Goal: Task Accomplishment & Management: Use online tool/utility

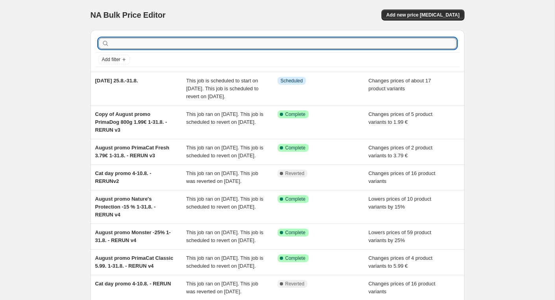
click at [359, 44] on input "text" at bounding box center [284, 43] width 346 height 11
type input "hukka"
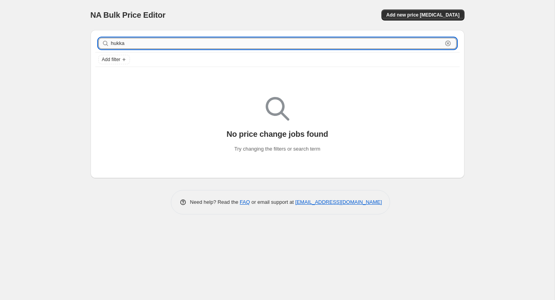
click at [240, 45] on input "hukka" at bounding box center [276, 43] width 331 height 11
type input "alvar"
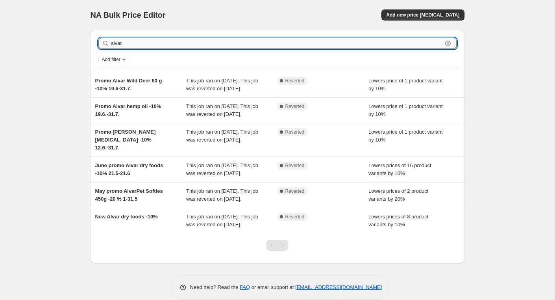
click at [174, 44] on input "alvar" at bounding box center [276, 43] width 331 height 11
paste input "Alvar Pet Hukkaherkku [PERSON_NAME] 80 g"
type input "Alvar Pet Hukkaherkku [PERSON_NAME] 80 g"
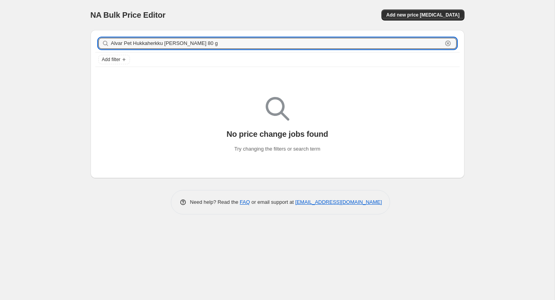
click at [174, 44] on input "Alvar Pet Hukkaherkku [PERSON_NAME] 80 g" at bounding box center [276, 43] width 331 height 11
type input "Alvar"
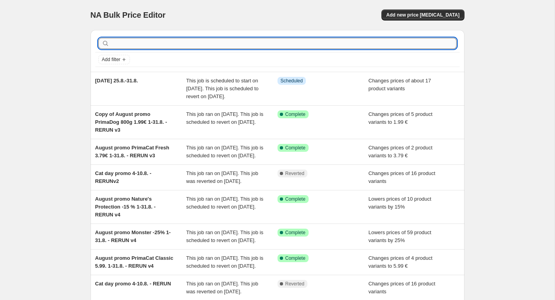
click at [186, 44] on input "text" at bounding box center [284, 43] width 346 height 11
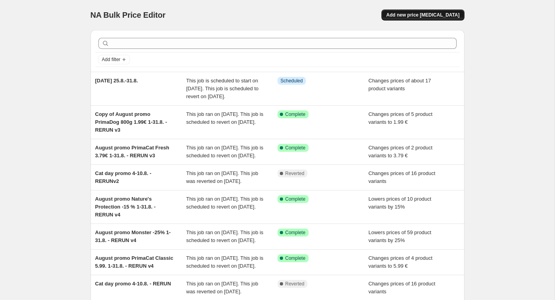
click at [444, 12] on span "Add new price [MEDICAL_DATA]" at bounding box center [422, 15] width 73 height 6
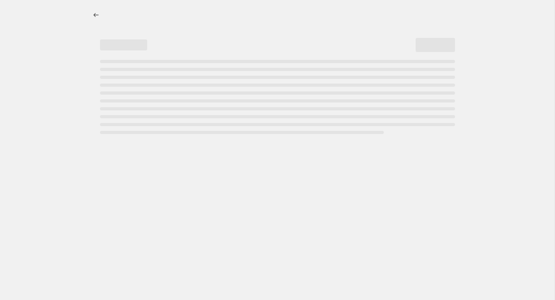
select select "percentage"
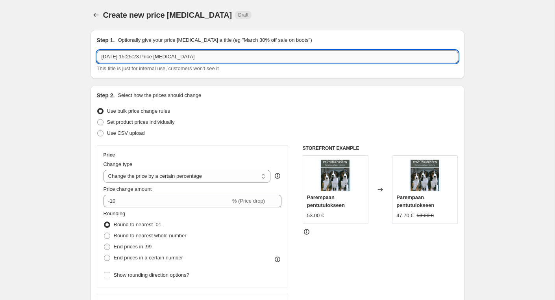
click at [239, 55] on input "13 Aug 2025, 15:25:23 Price change job" at bounding box center [277, 56] width 361 height 13
paste input "Alvar Pet Hukkaherkku [PERSON_NAME] 80 g"
type input "Alvar Pet Hukkaherkku Peura 80 g -30%"
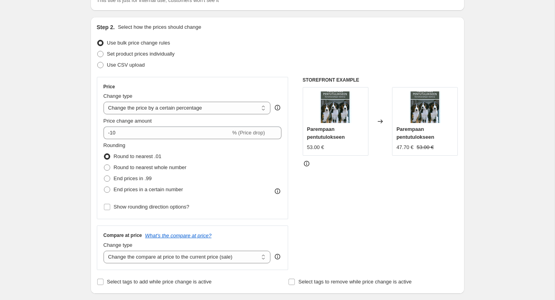
scroll to position [70, 0]
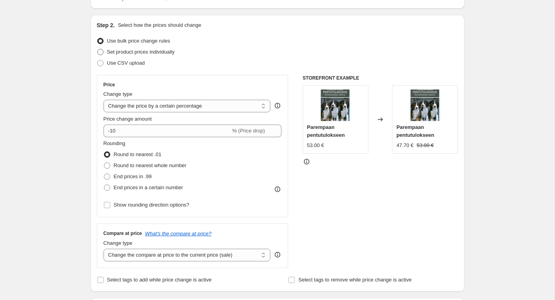
click at [133, 50] on span "Set product prices individually" at bounding box center [141, 52] width 68 height 6
click at [98, 49] on input "Set product prices individually" at bounding box center [97, 49] width 0 height 0
radio input "true"
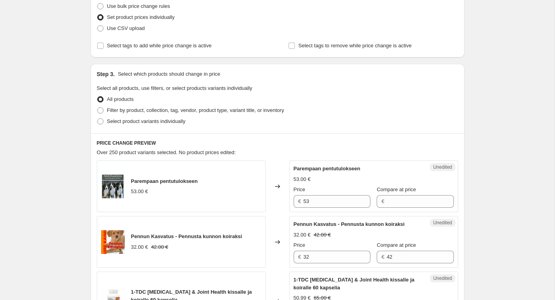
scroll to position [140, 0]
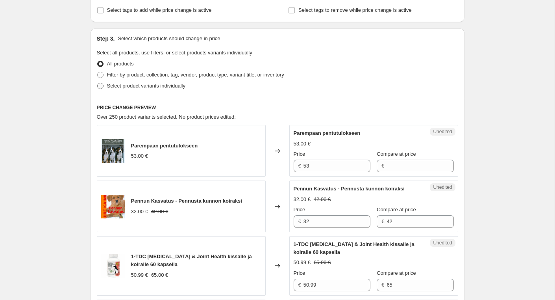
click at [124, 83] on span "Select product variants individually" at bounding box center [146, 86] width 78 height 6
click at [98, 83] on input "Select product variants individually" at bounding box center [97, 83] width 0 height 0
radio input "true"
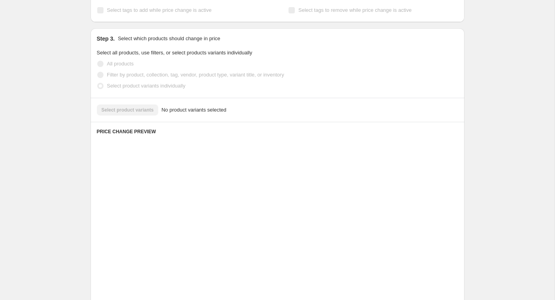
scroll to position [113, 0]
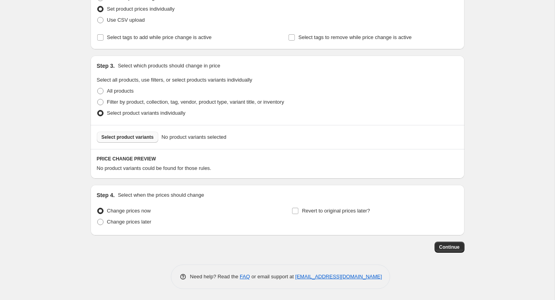
click at [133, 139] on span "Select product variants" at bounding box center [128, 137] width 52 height 6
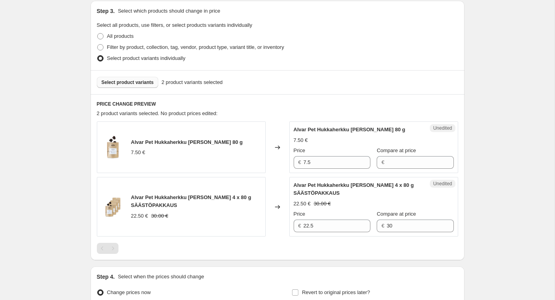
scroll to position [211, 0]
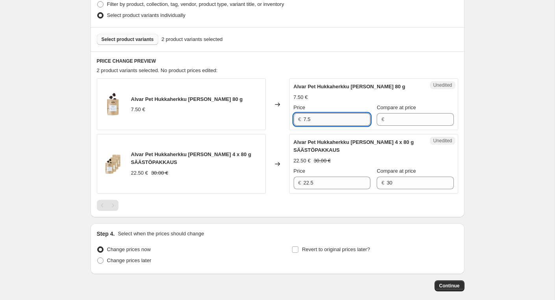
click at [346, 122] on input "7.5" at bounding box center [336, 119] width 67 height 13
click at [404, 121] on input "Compare at price" at bounding box center [419, 119] width 67 height 13
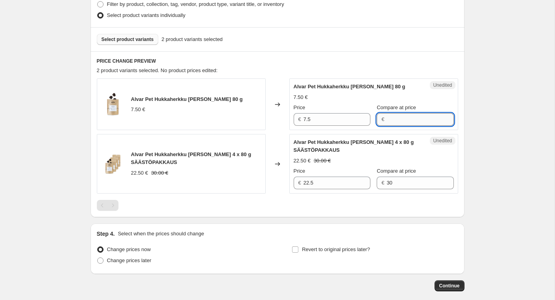
click at [404, 121] on input "Compare at price" at bounding box center [419, 119] width 67 height 13
paste input "7.5"
type input "7.5"
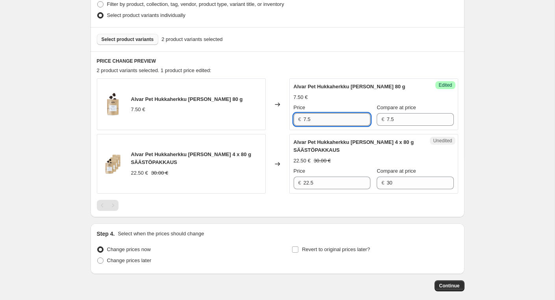
click at [318, 117] on input "7.5" at bounding box center [336, 119] width 67 height 13
paste input "5.2"
click at [336, 122] on input "5.25" at bounding box center [336, 119] width 67 height 13
type input "5.25"
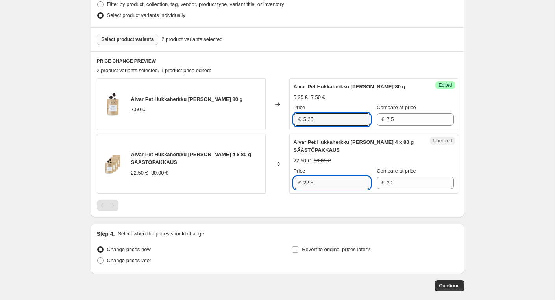
click at [336, 183] on input "22.5" at bounding box center [336, 182] width 67 height 13
paste input "0.4"
type input "20.4"
click at [478, 189] on div "Create new price change job. This page is ready Create new price change job Dra…" at bounding box center [277, 63] width 555 height 549
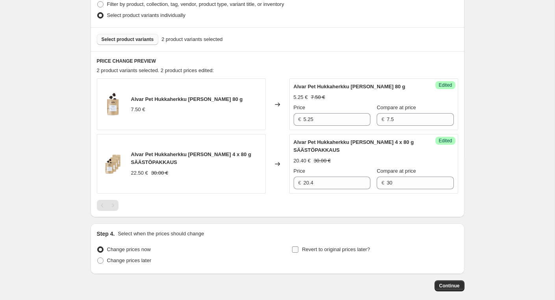
click at [308, 247] on span "Revert to original prices later?" at bounding box center [336, 249] width 68 height 6
click at [298, 247] on input "Revert to original prices later?" at bounding box center [295, 249] width 6 height 6
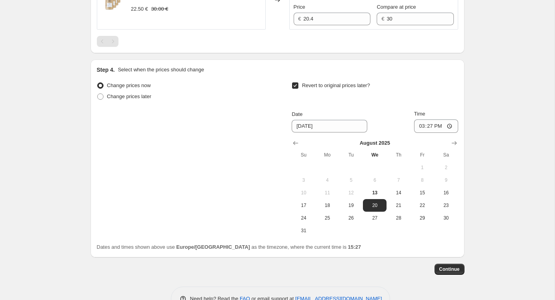
scroll to position [378, 0]
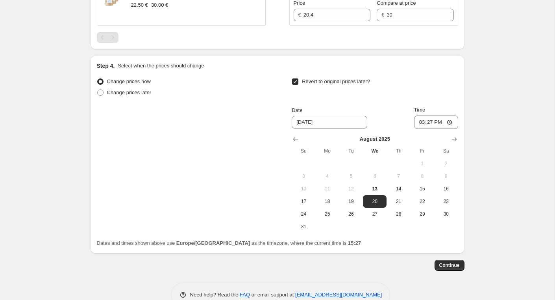
click at [420, 72] on div "Step 4. Select when the prices should change Change prices now Change prices la…" at bounding box center [277, 154] width 361 height 185
click at [231, 158] on div "Change prices now Change prices later Revert to original prices later? Date 8/2…" at bounding box center [277, 154] width 361 height 157
click at [165, 153] on div "Change prices now Change prices later Revert to original prices later? Date 8/2…" at bounding box center [277, 154] width 361 height 157
click at [139, 80] on span "Change prices now" at bounding box center [129, 81] width 44 height 6
click at [98, 79] on input "Change prices now" at bounding box center [97, 78] width 0 height 0
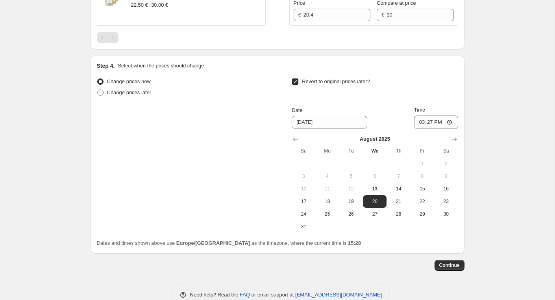
click at [339, 80] on span "Revert to original prices later?" at bounding box center [336, 81] width 68 height 6
click at [298, 80] on input "Revert to original prices later?" at bounding box center [295, 81] width 6 height 6
checkbox input "false"
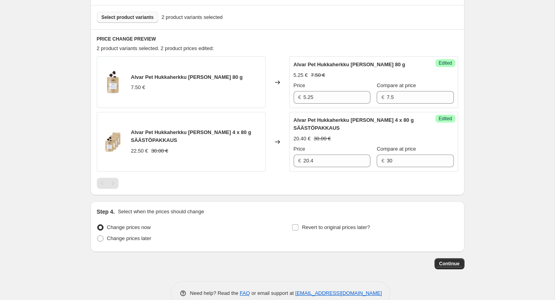
scroll to position [231, 0]
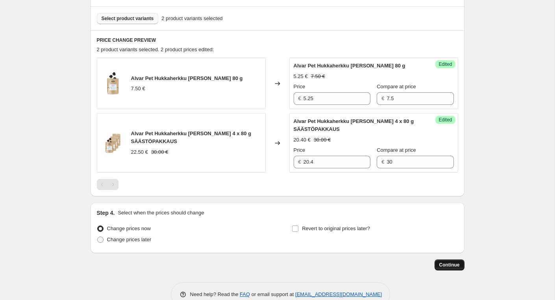
click at [448, 261] on span "Continue" at bounding box center [449, 264] width 20 height 6
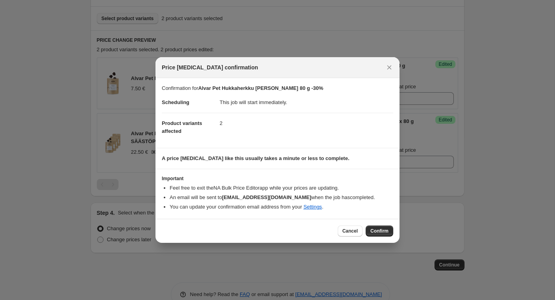
click at [372, 227] on button "Confirm" at bounding box center [380, 230] width 28 height 11
